Goal: Navigation & Orientation: Find specific page/section

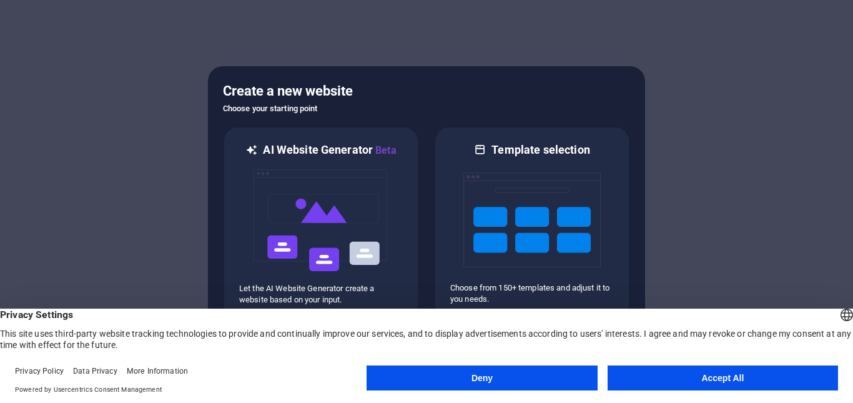
click at [646, 373] on button "Accept All" at bounding box center [722, 377] width 230 height 25
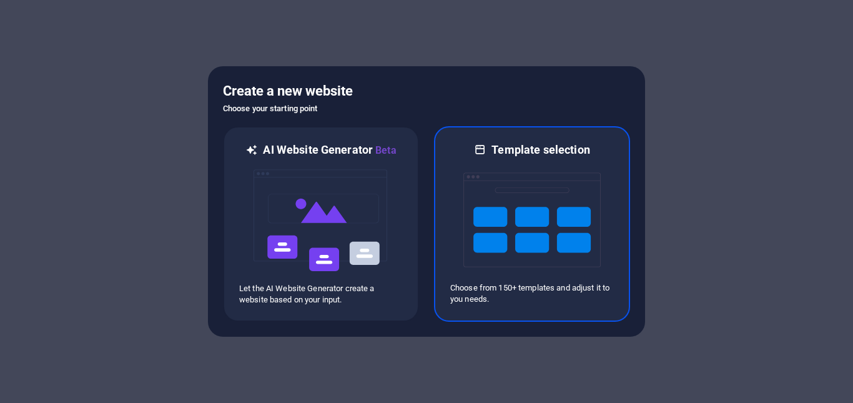
click at [499, 278] on img at bounding box center [531, 219] width 137 height 125
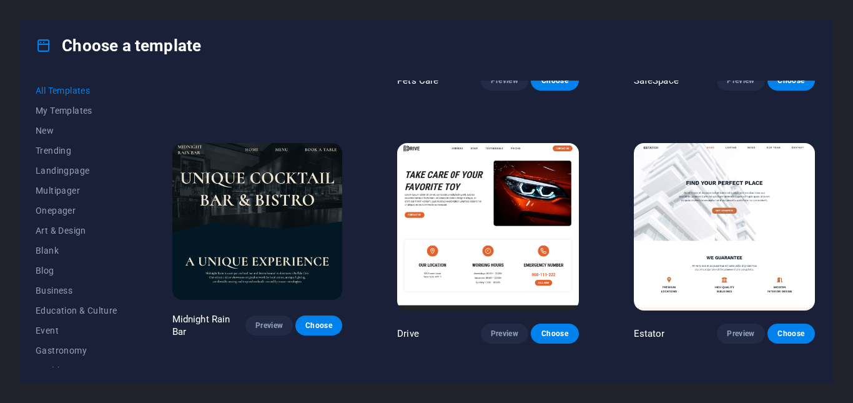
scroll to position [2739, 0]
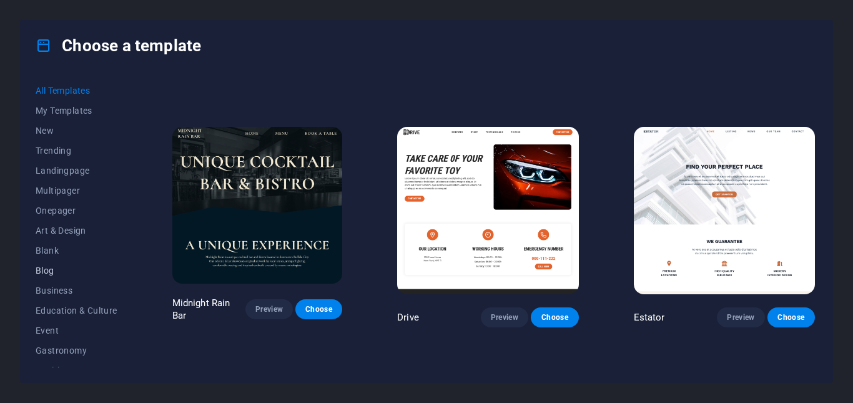
click at [54, 267] on span "Blog" at bounding box center [77, 270] width 82 height 10
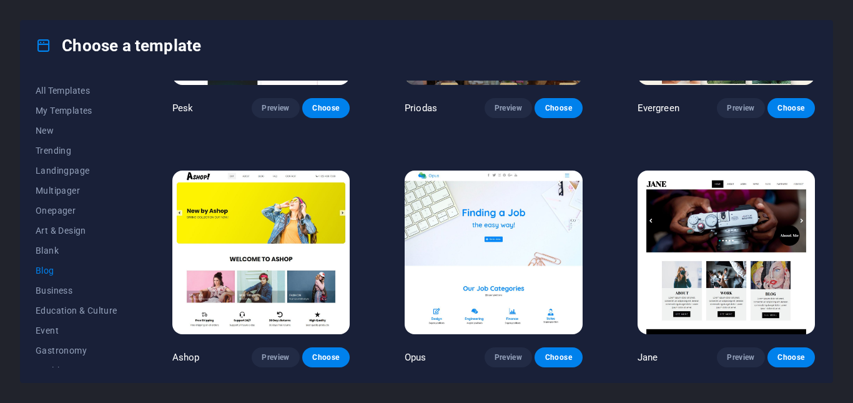
scroll to position [747, 0]
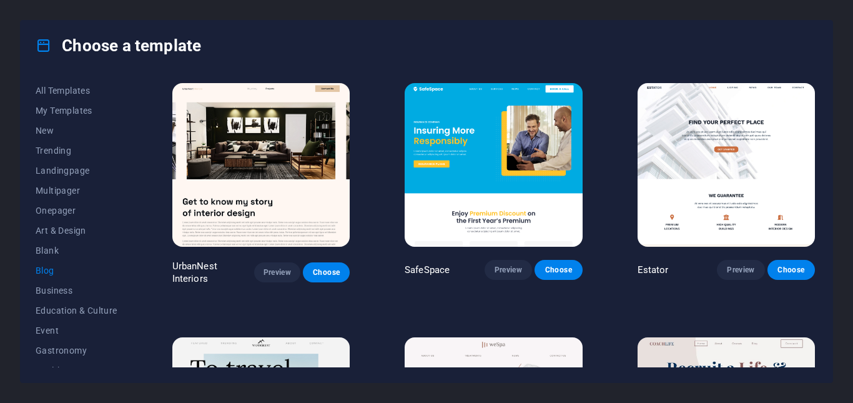
click at [53, 268] on span "Blog" at bounding box center [77, 270] width 82 height 10
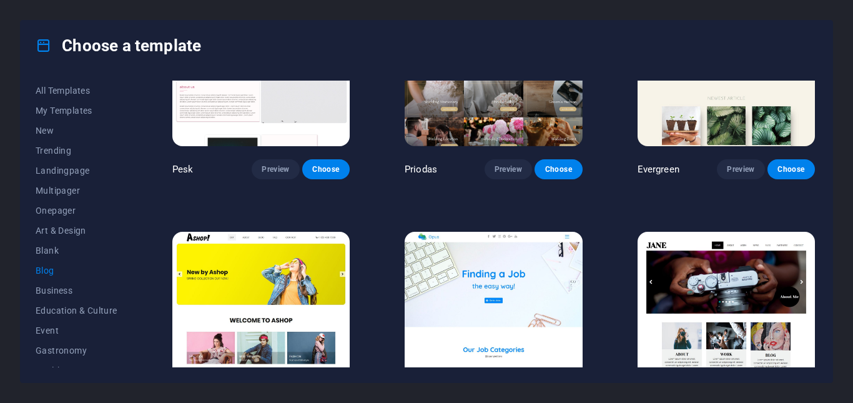
scroll to position [1898, 0]
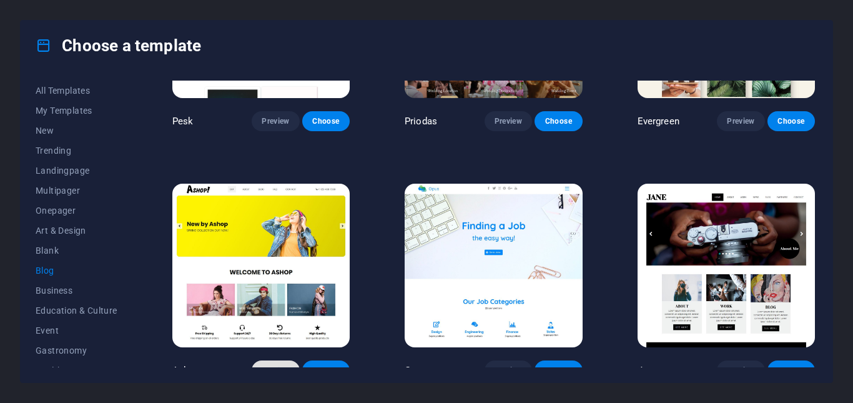
click at [284, 365] on span "Preview" at bounding box center [275, 370] width 27 height 10
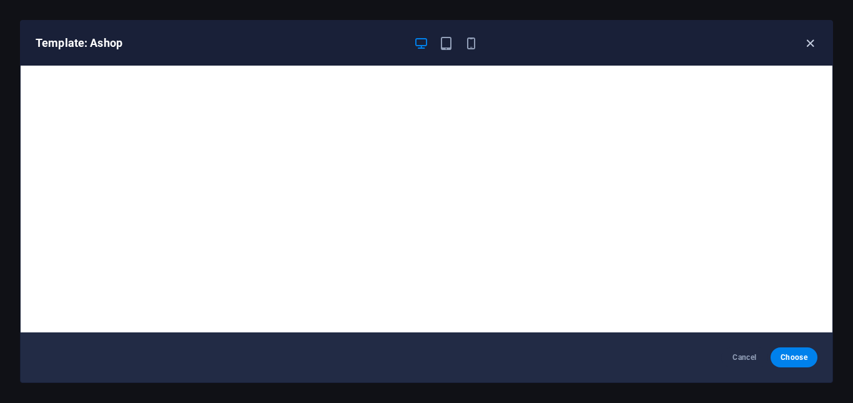
click at [810, 39] on icon "button" at bounding box center [810, 43] width 14 height 14
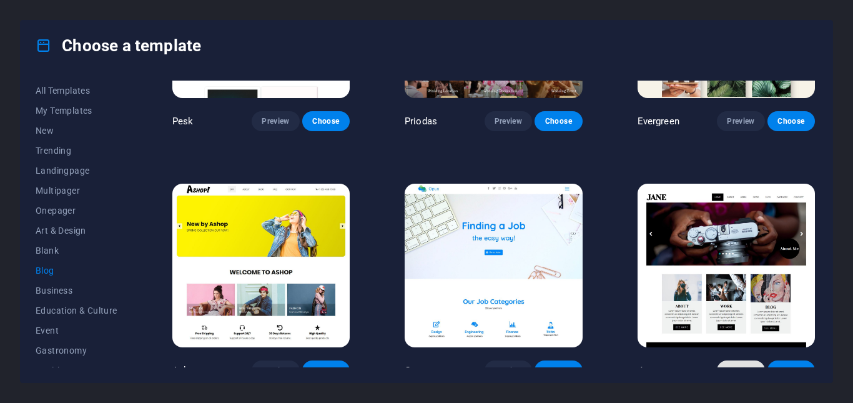
click at [730, 365] on span "Preview" at bounding box center [740, 370] width 27 height 10
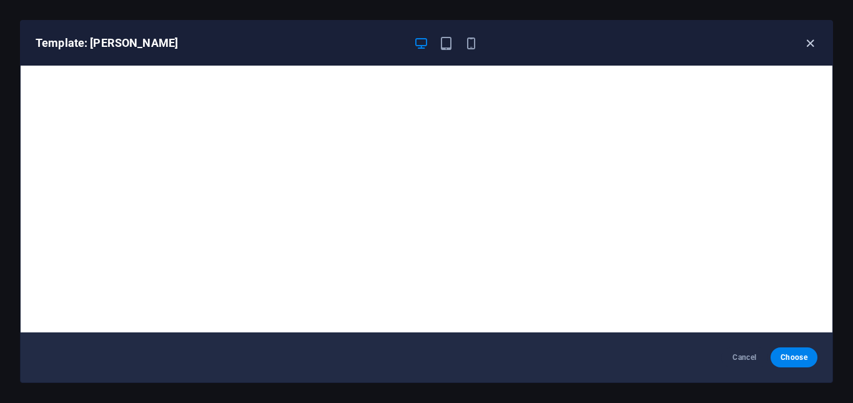
click at [809, 41] on icon "button" at bounding box center [810, 43] width 14 height 14
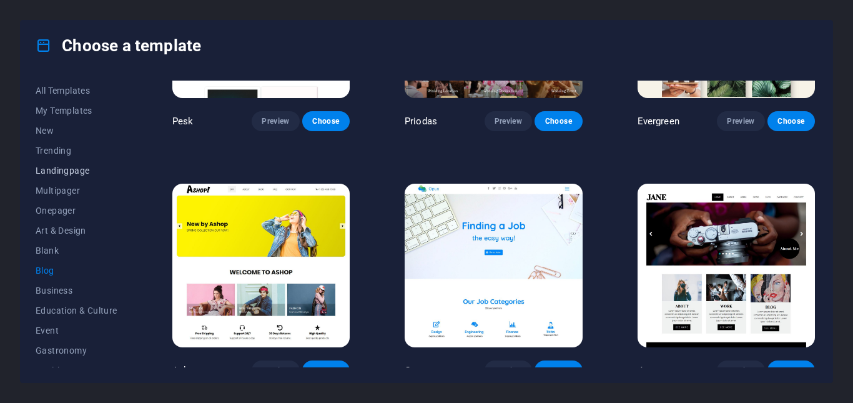
click at [76, 169] on span "Landingpage" at bounding box center [77, 170] width 82 height 10
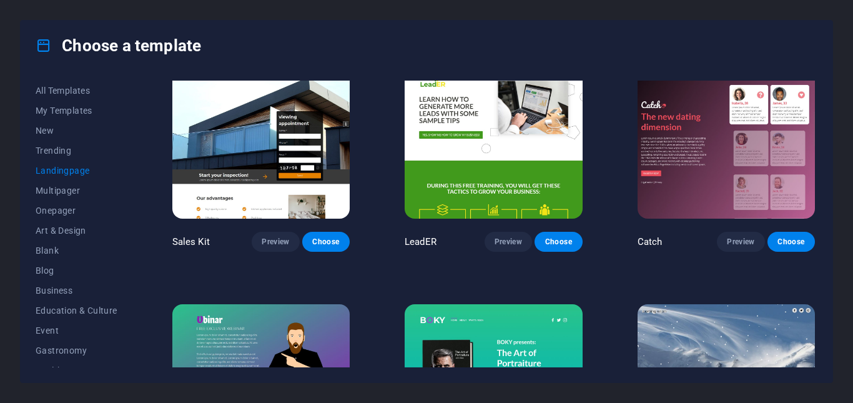
scroll to position [1518, 0]
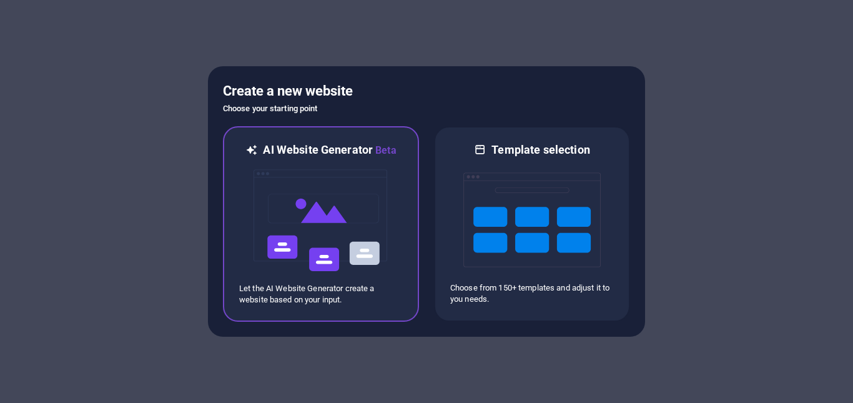
click at [299, 200] on img at bounding box center [320, 220] width 137 height 125
